Goal: Download file/media

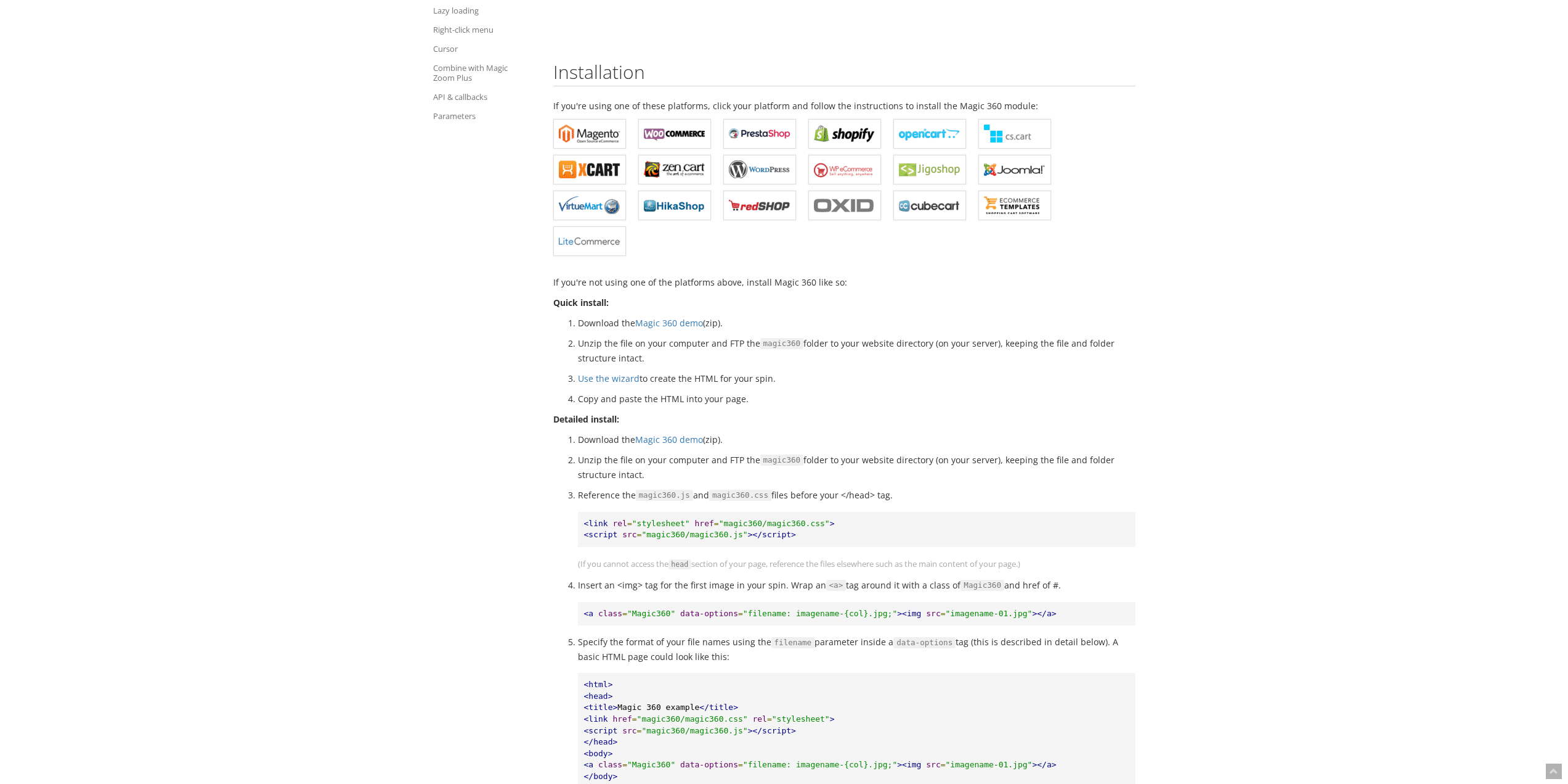
drag, startPoint x: 577, startPoint y: 324, endPoint x: 718, endPoint y: 341, distance: 142.0
click at [759, 338] on ol "Download the Magic 360 demo (zip). Unzip the file on your computer and FTP the …" at bounding box center [845, 361] width 582 height 90
click at [717, 341] on li "Unzip the file on your computer and FTP the magic360 folder to your website dir…" at bounding box center [856, 351] width 558 height 29
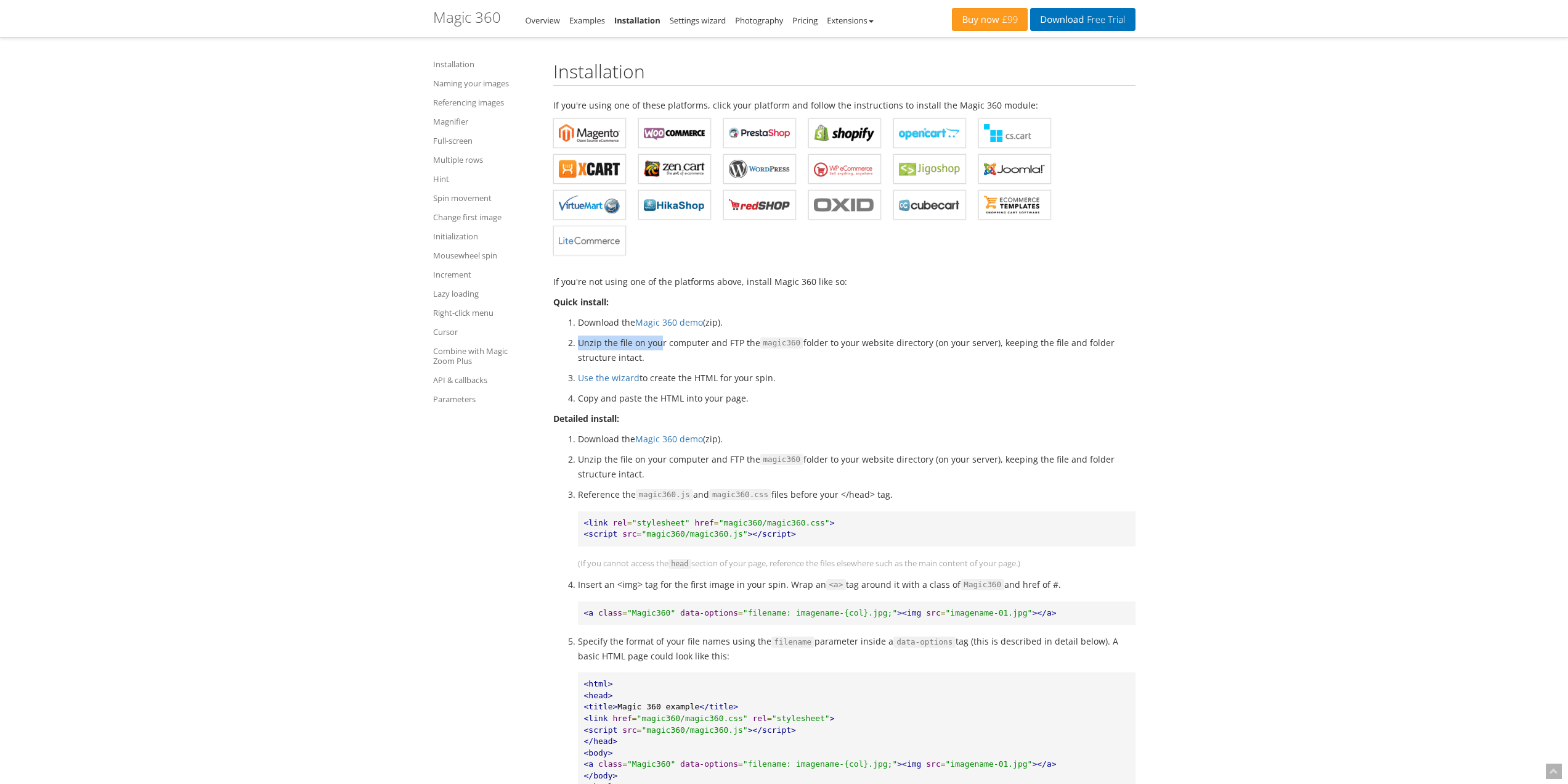
drag, startPoint x: 577, startPoint y: 341, endPoint x: 661, endPoint y: 342, distance: 84.0
click at [661, 342] on li "Unzip the file on your computer and FTP the magic360 folder to your website dir…" at bounding box center [856, 350] width 558 height 29
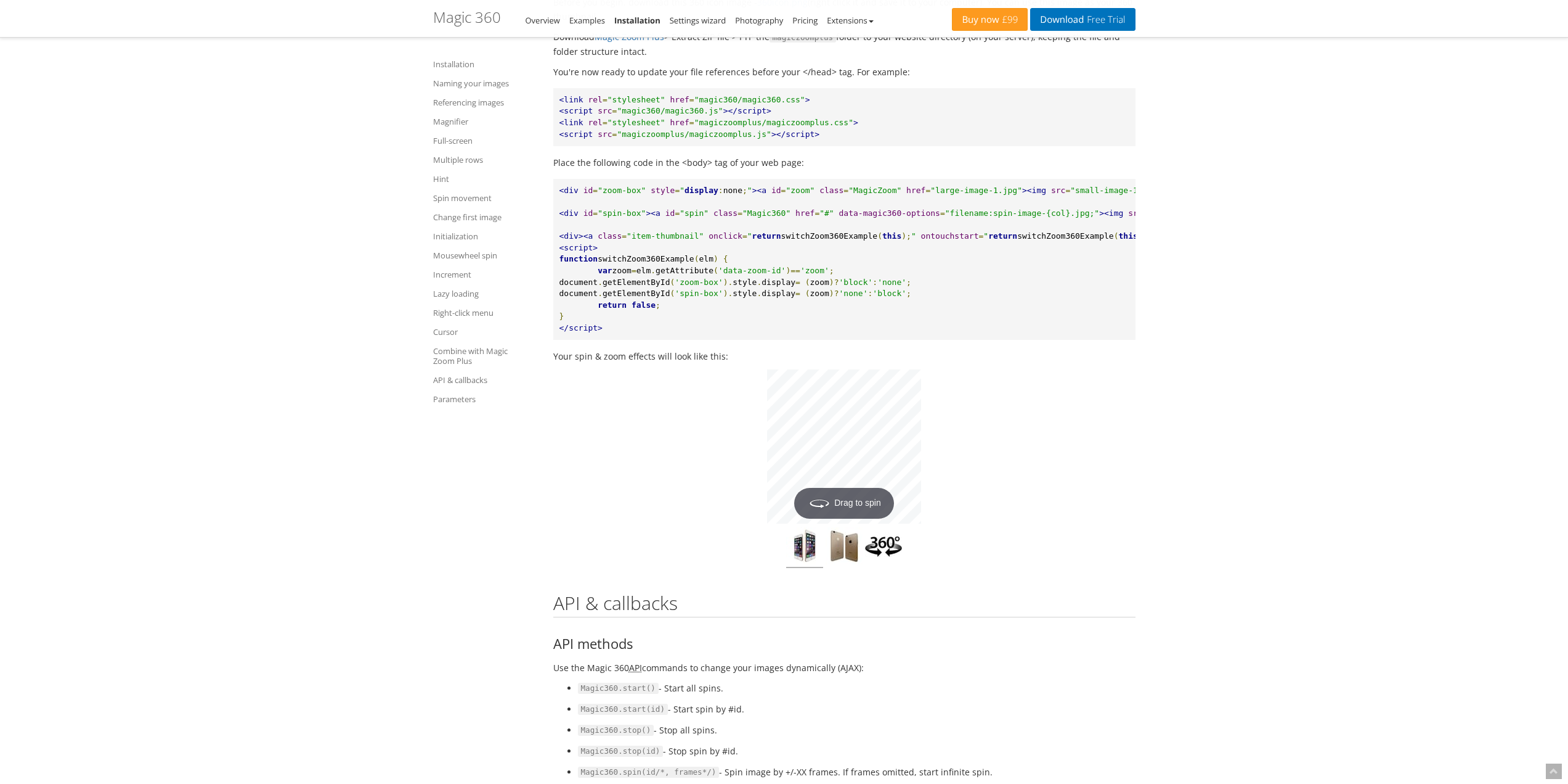
scroll to position [10481, 0]
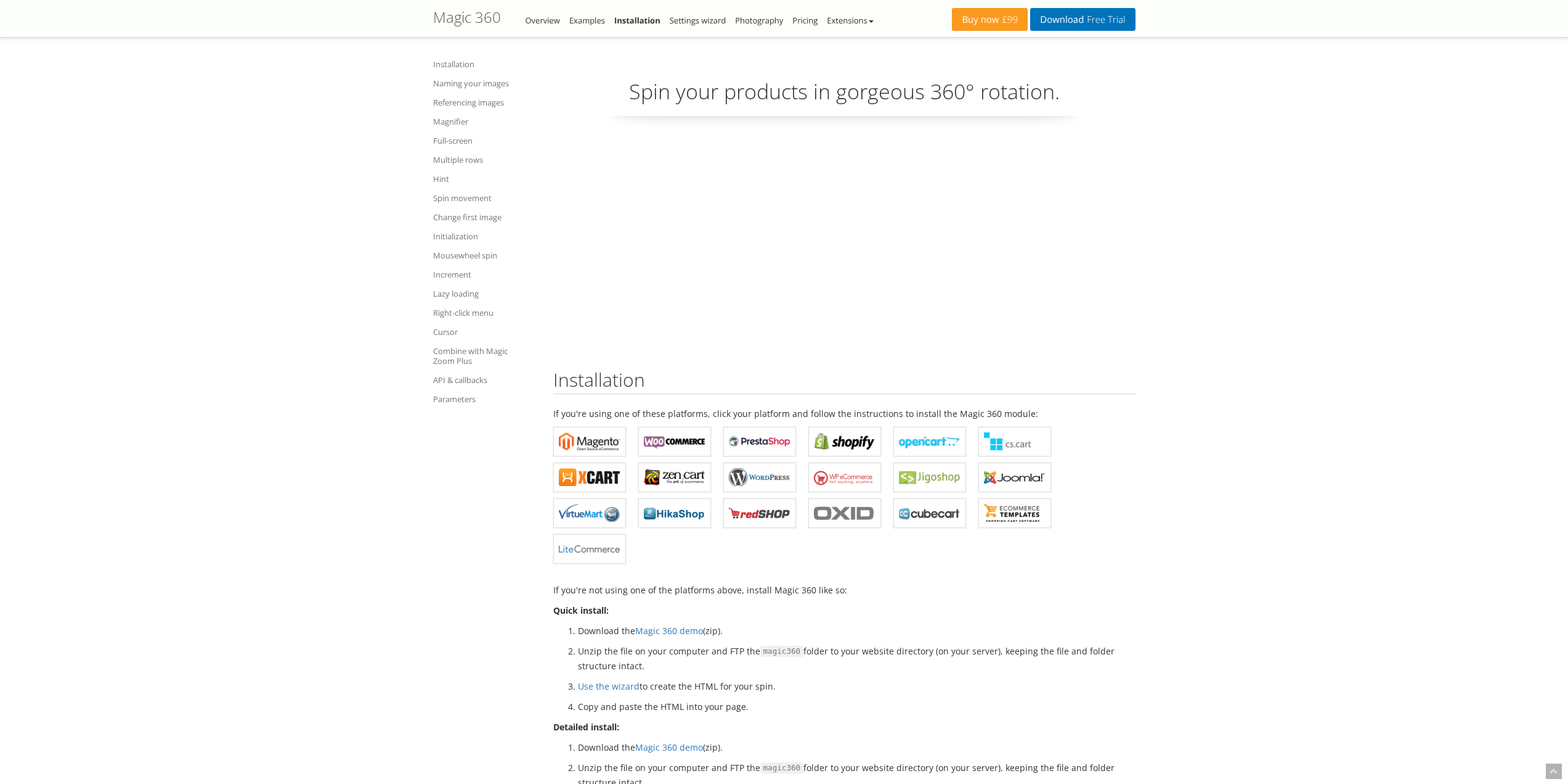
scroll to position [308, 0]
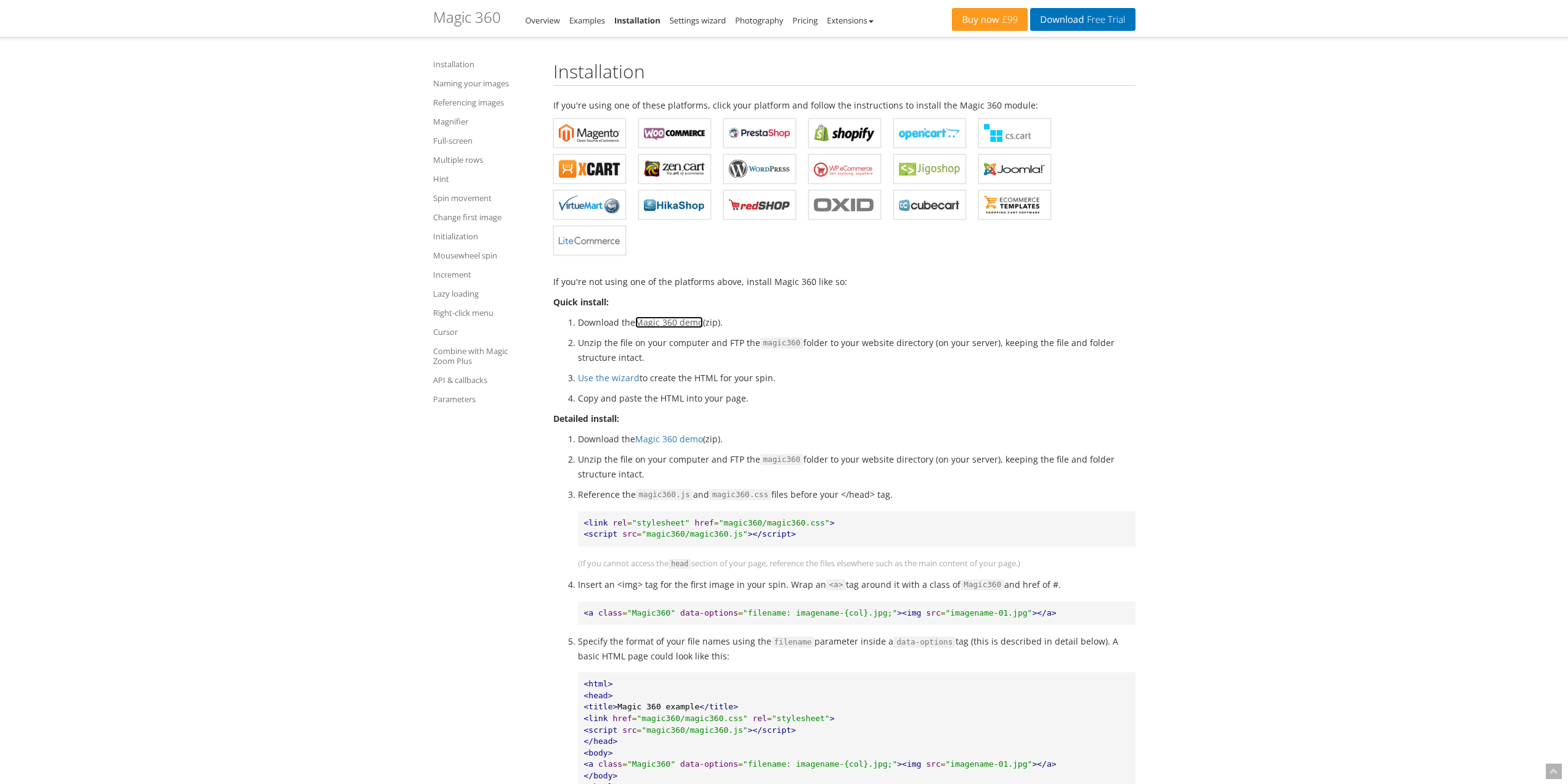
click at [664, 324] on link "Magic 360 demo" at bounding box center [669, 322] width 68 height 12
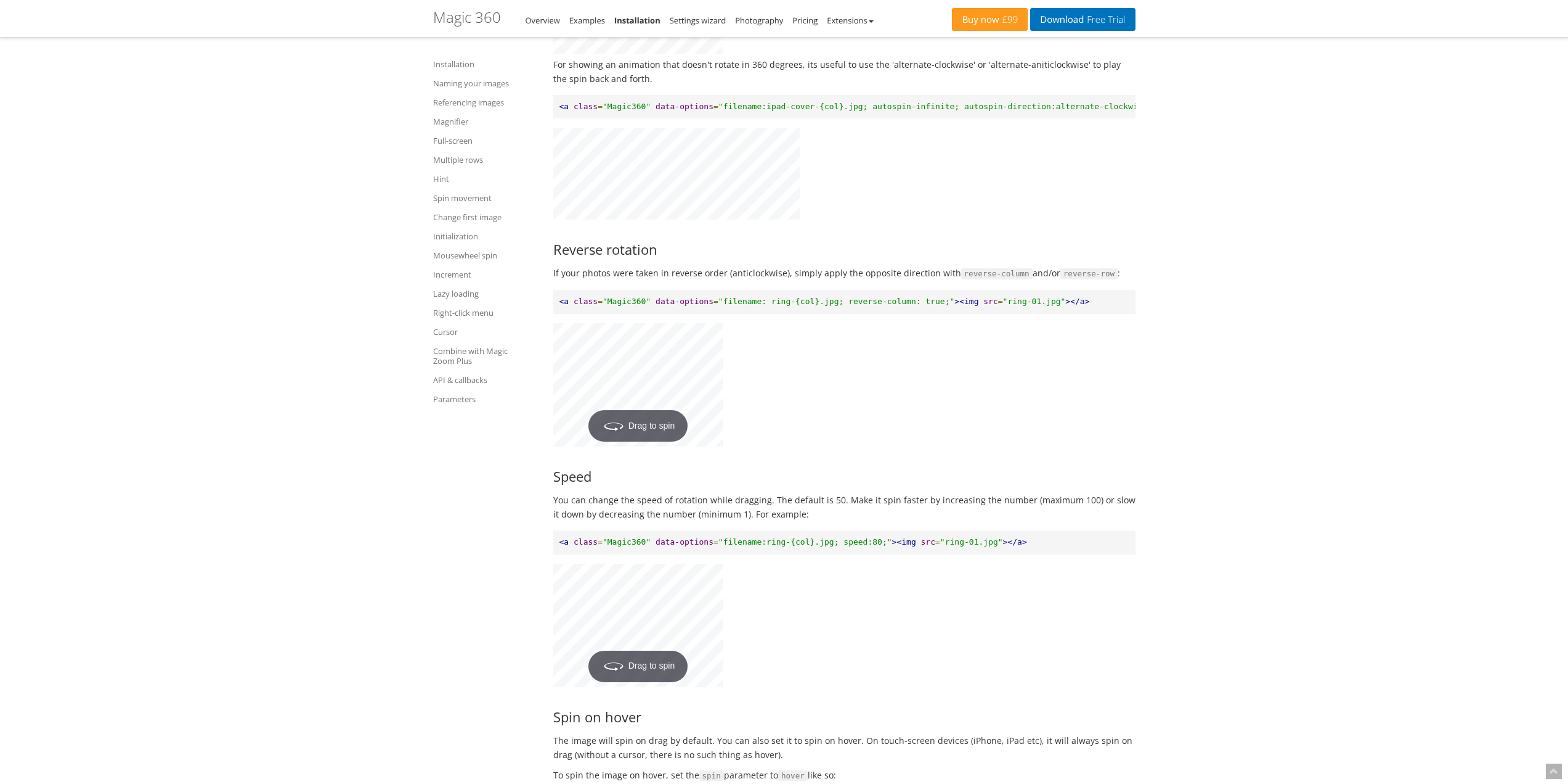
scroll to position [0, 0]
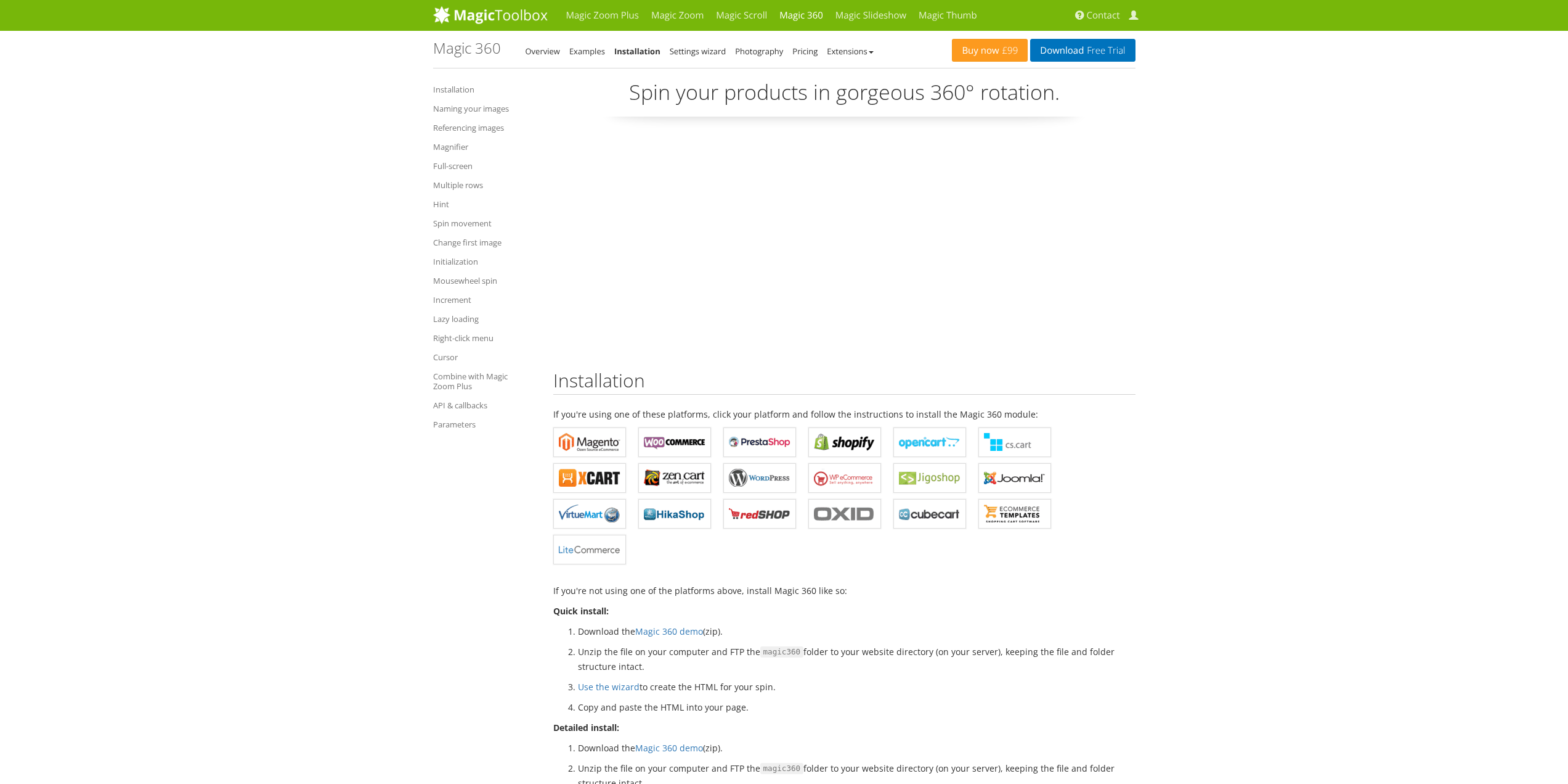
click at [871, 552] on ul "Magic 360 for Magento Magic 360 for WooCommerce Magic 360 for PrestaShop Magic …" at bounding box center [845, 499] width 582 height 143
click at [856, 444] on b "Magic 360 for Shopify" at bounding box center [845, 442] width 62 height 18
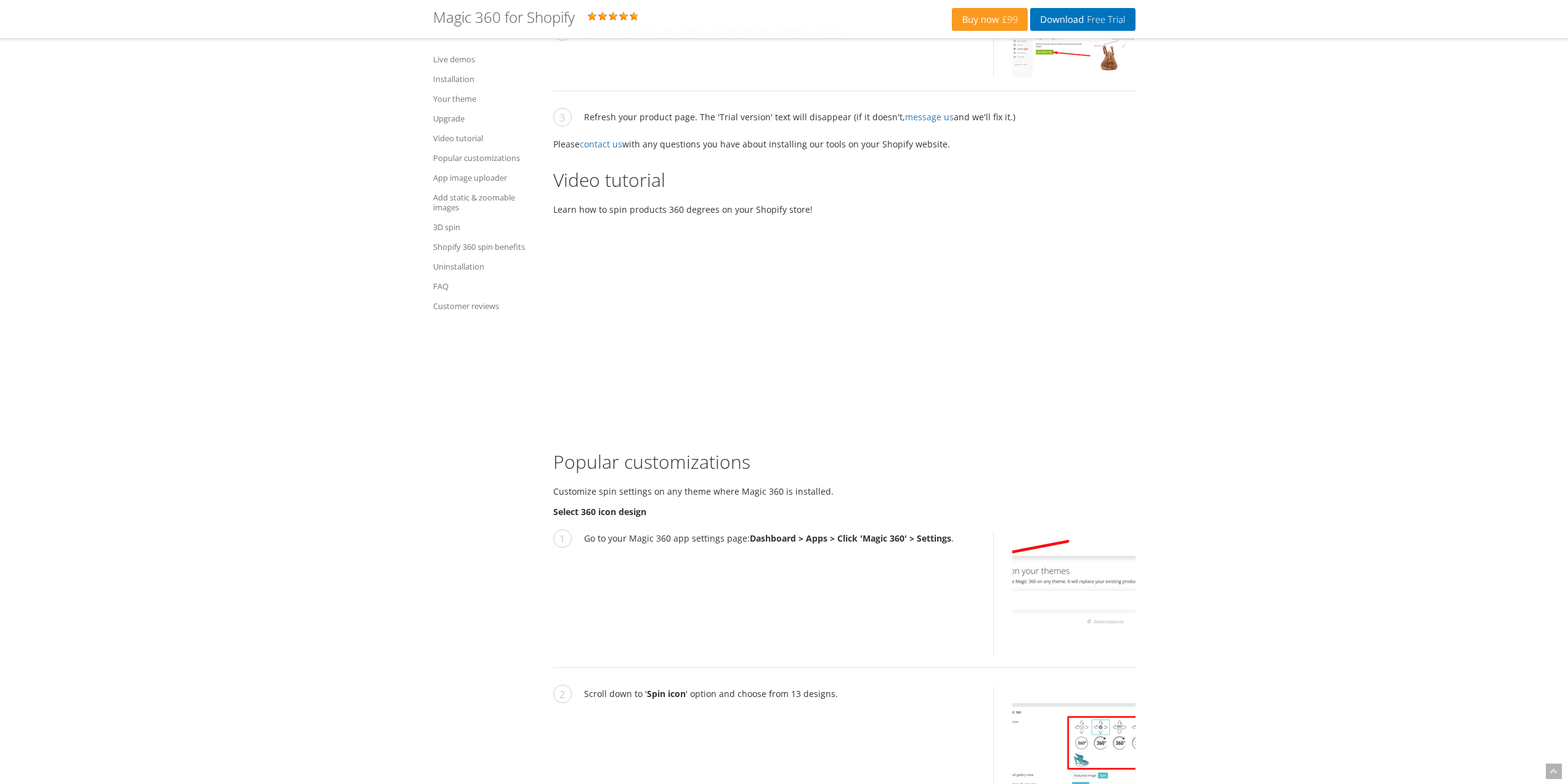
scroll to position [3452, 0]
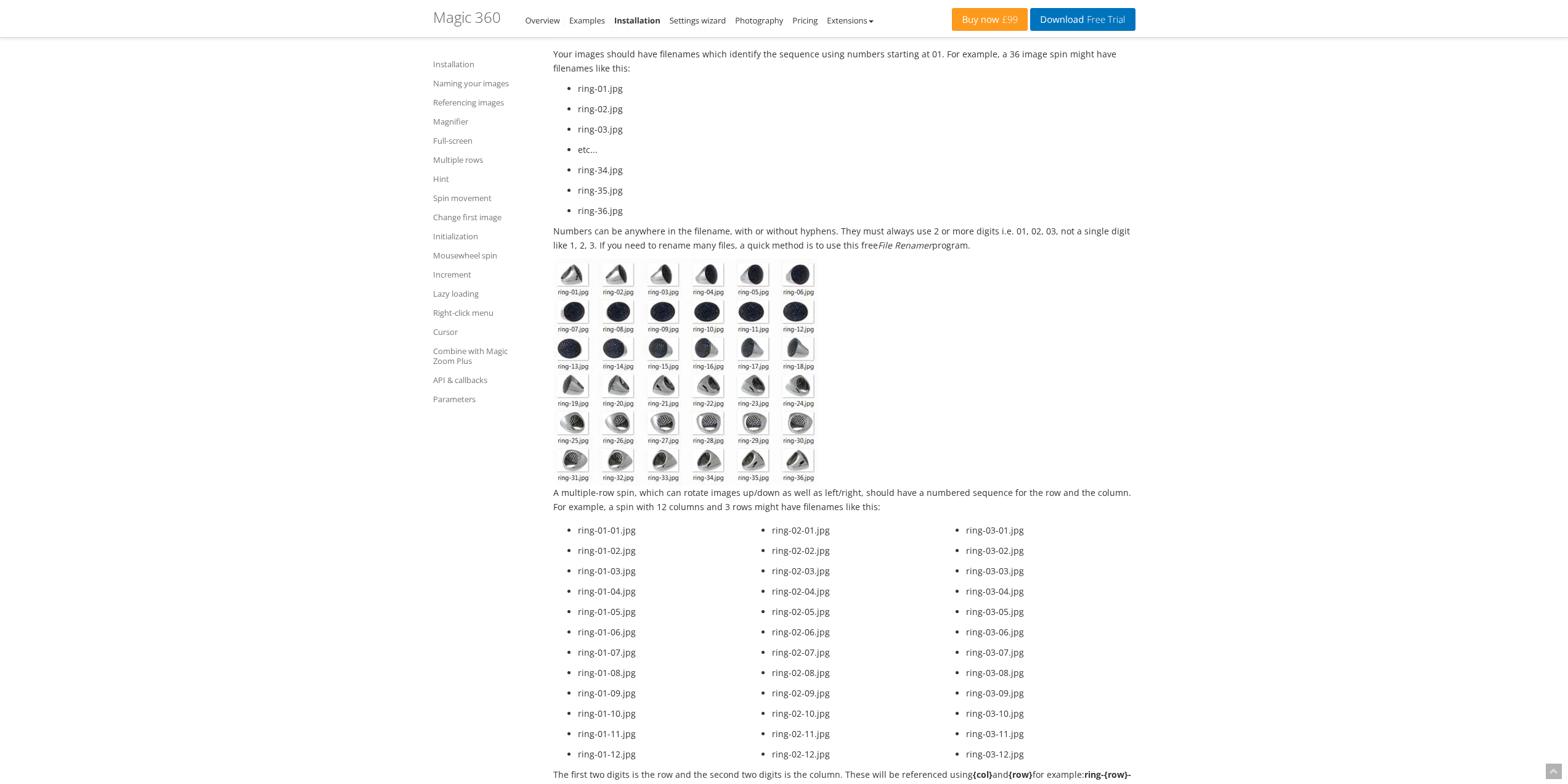
scroll to position [1233, 0]
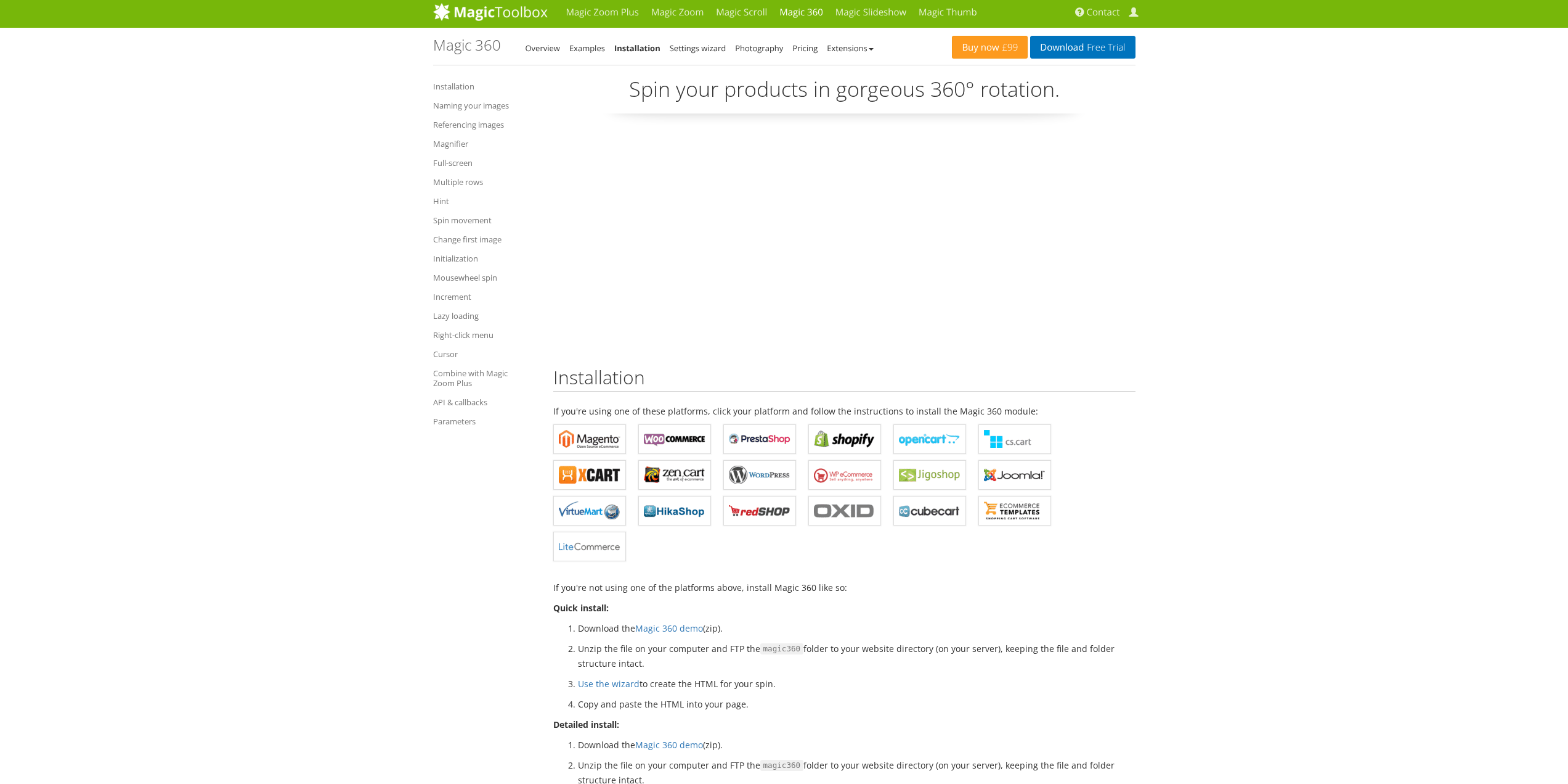
scroll to position [0, 0]
